Goal: Information Seeking & Learning: Find specific fact

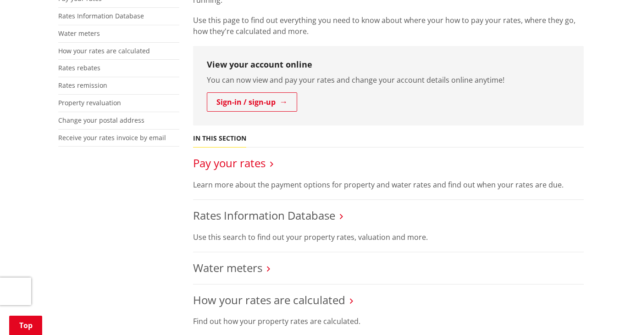
scroll to position [246, 0]
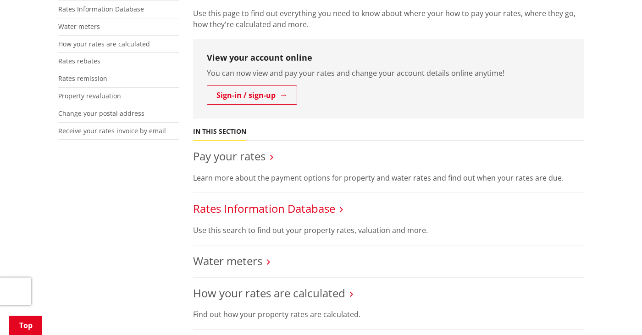
click at [240, 206] on link "Rates Information Database" at bounding box center [264, 208] width 142 height 15
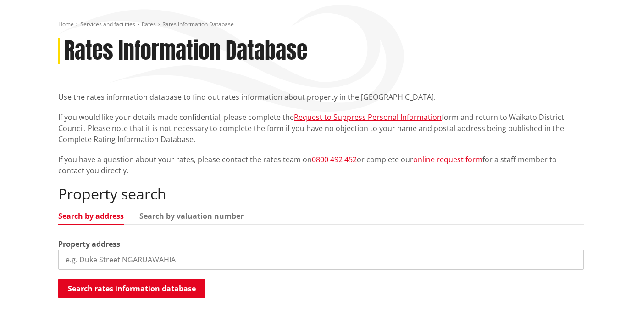
scroll to position [219, 0]
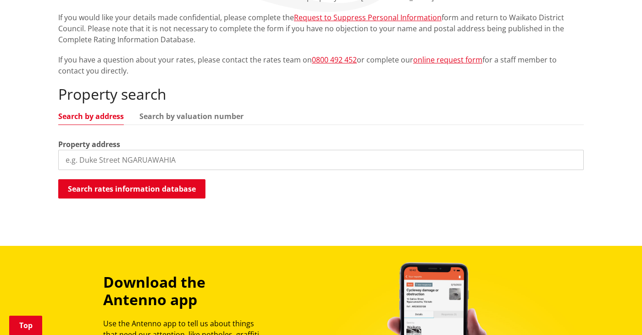
click at [143, 161] on input "search" at bounding box center [321, 160] width 526 height 20
type input "20 queen street ngaruawahia"
click at [90, 194] on button "Search rates information database" at bounding box center [131, 188] width 147 height 19
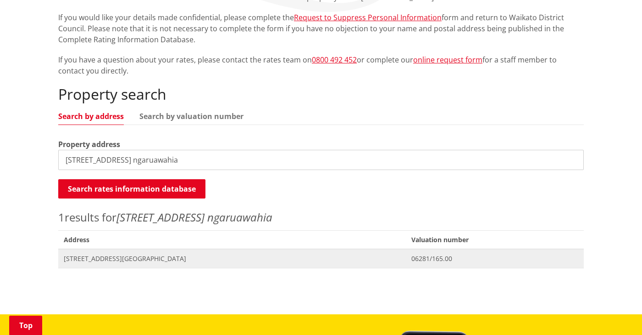
click at [175, 260] on span "[STREET_ADDRESS][GEOGRAPHIC_DATA]" at bounding box center [232, 258] width 337 height 9
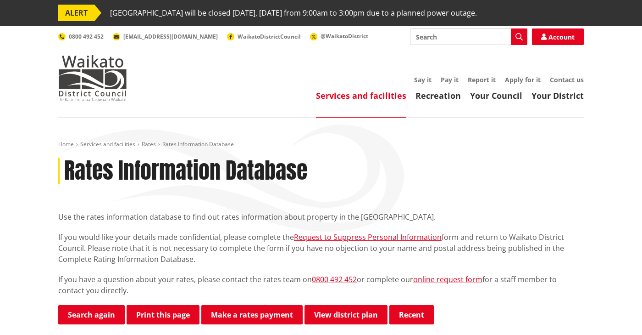
scroll to position [191, 0]
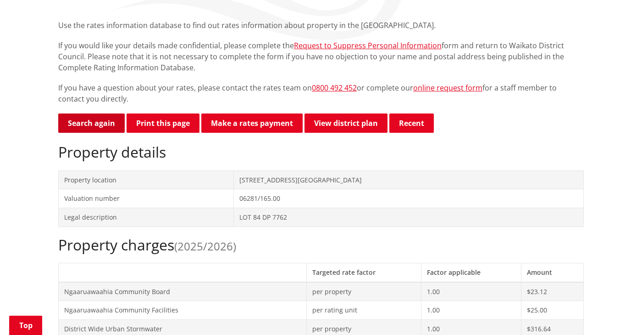
click at [103, 116] on link "Search again" at bounding box center [91, 122] width 67 height 19
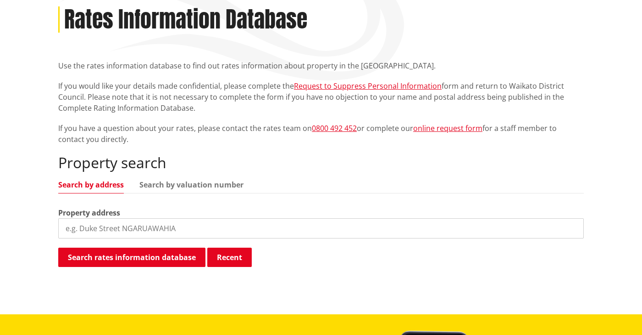
scroll to position [228, 0]
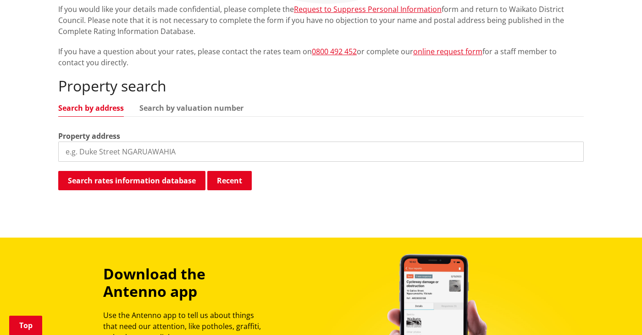
click at [156, 150] on input "search" at bounding box center [321, 151] width 526 height 20
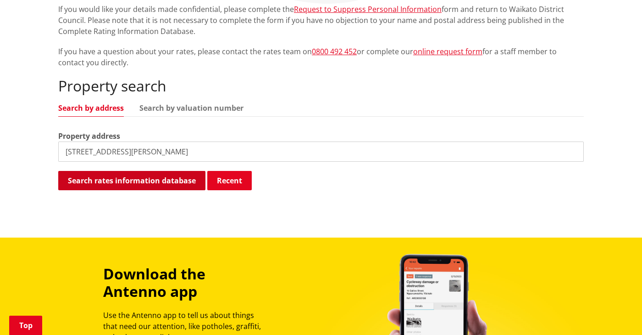
click at [116, 185] on button "Search rates information database" at bounding box center [131, 180] width 147 height 19
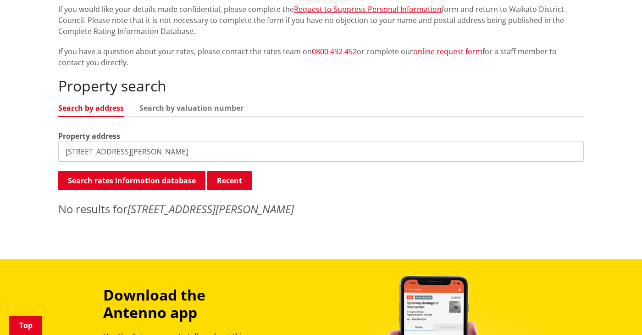
click at [153, 149] on input "11a lloyd drive" at bounding box center [321, 151] width 526 height 20
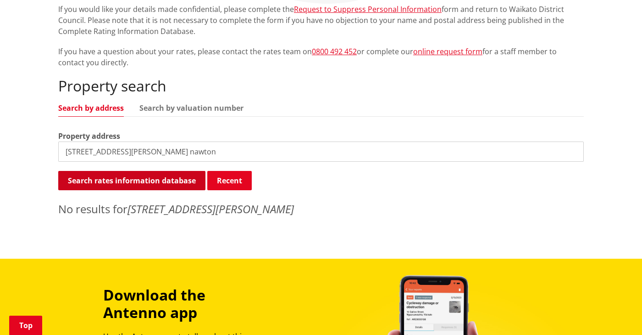
click at [153, 179] on button "Search rates information database" at bounding box center [131, 180] width 147 height 19
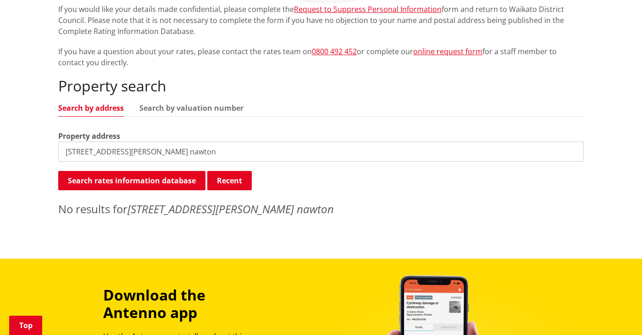
click at [79, 153] on input "11a lloyd drive nawton" at bounding box center [321, 151] width 526 height 20
click at [165, 144] on input "11 lloyd drive nawton" at bounding box center [321, 151] width 526 height 20
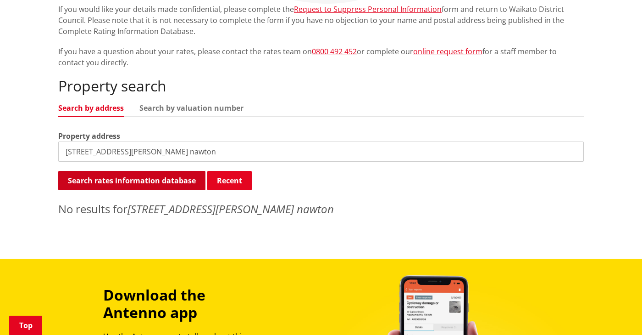
click at [165, 184] on button "Search rates information database" at bounding box center [131, 180] width 147 height 19
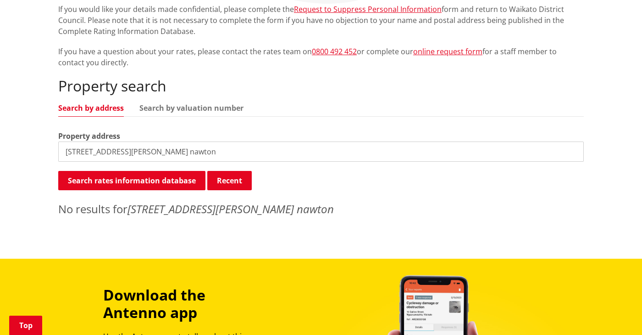
click at [148, 143] on input "11 lloyd drive nawton" at bounding box center [321, 151] width 526 height 20
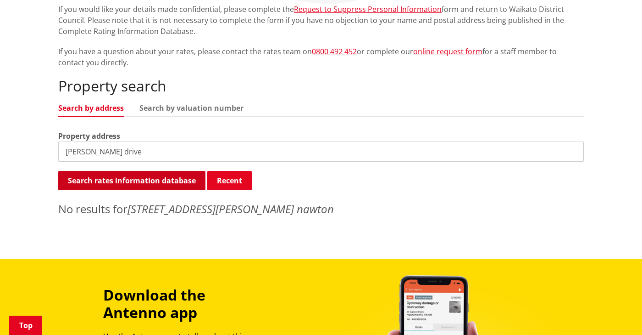
type input "lloyd drive"
click at [146, 188] on button "Search rates information database" at bounding box center [131, 180] width 147 height 19
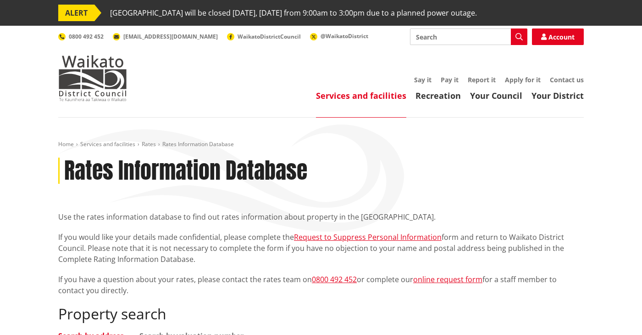
scroll to position [0, 0]
